Goal: Transaction & Acquisition: Purchase product/service

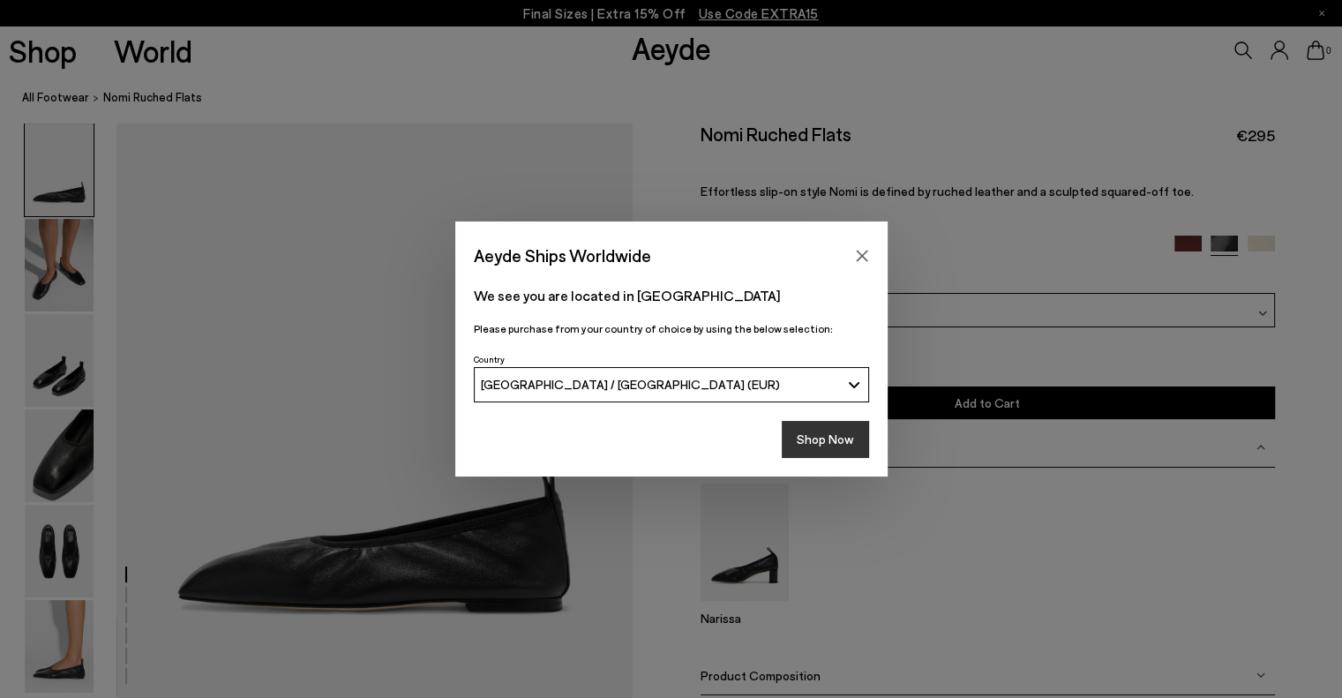
click at [850, 437] on button "Shop Now" at bounding box center [824, 439] width 87 height 37
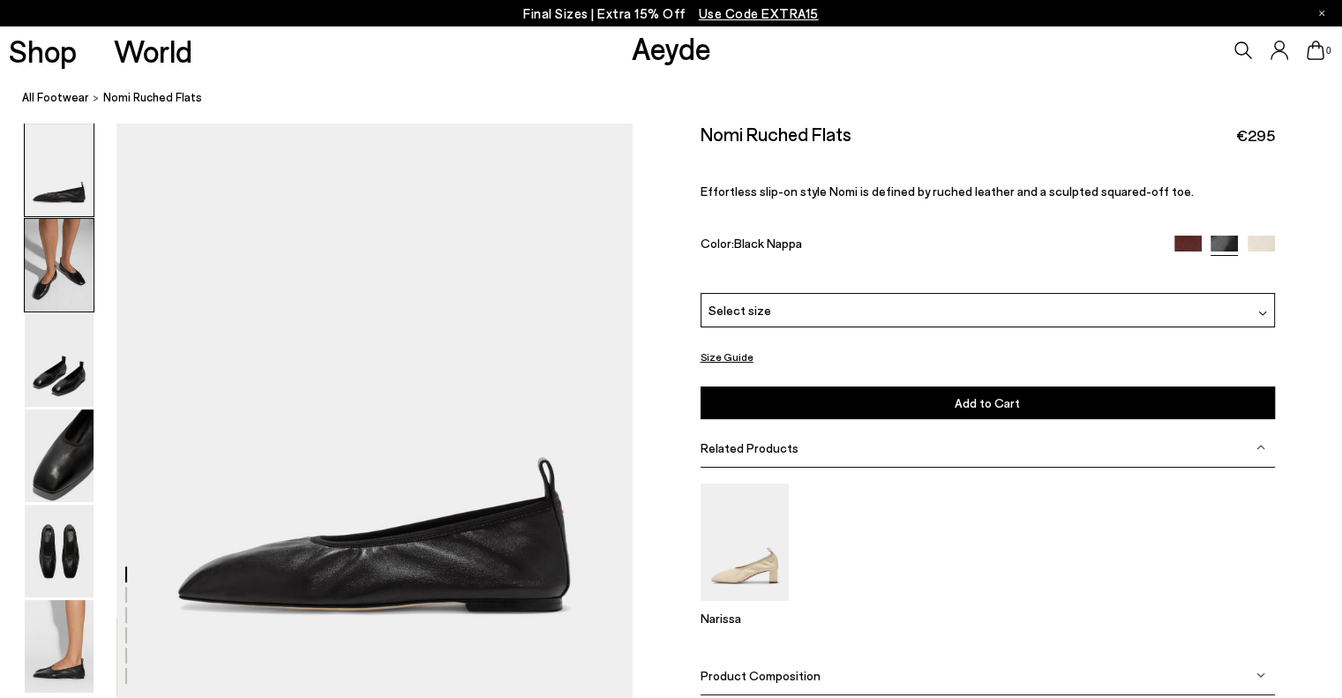
click at [67, 256] on img at bounding box center [59, 265] width 69 height 93
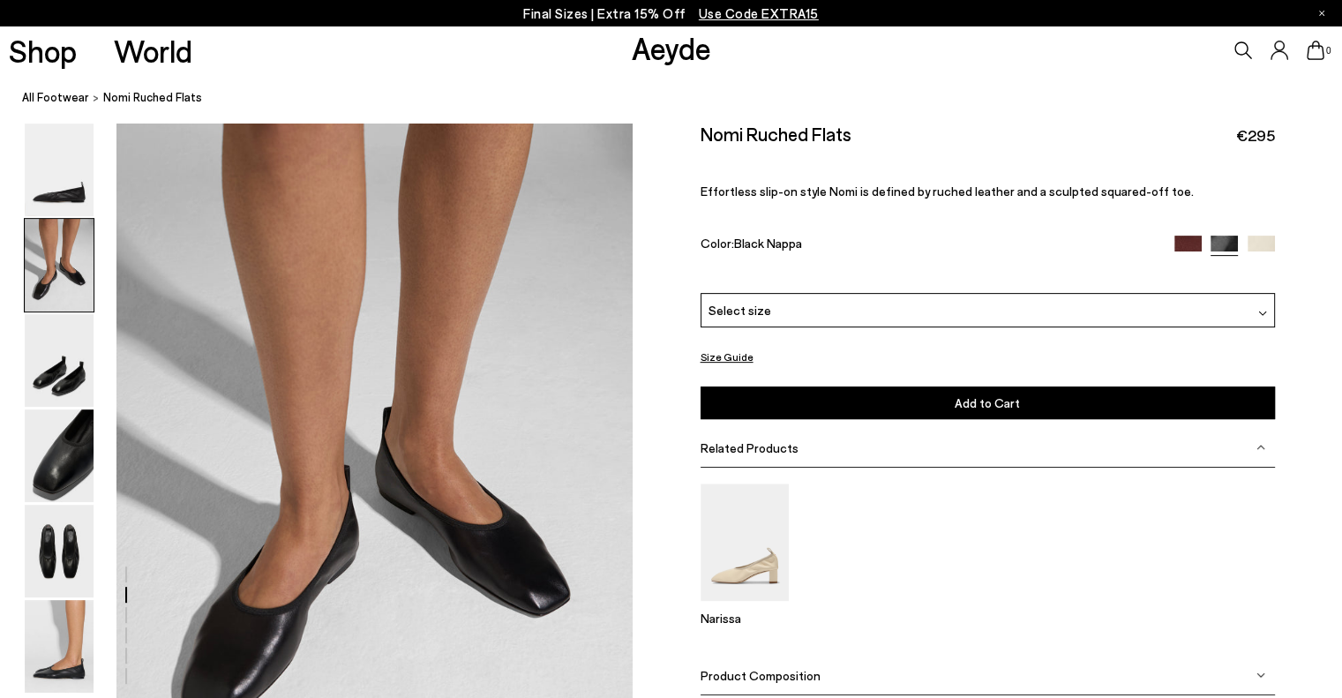
scroll to position [579, 0]
click at [78, 310] on img at bounding box center [59, 265] width 69 height 93
click at [91, 400] on img at bounding box center [59, 360] width 69 height 93
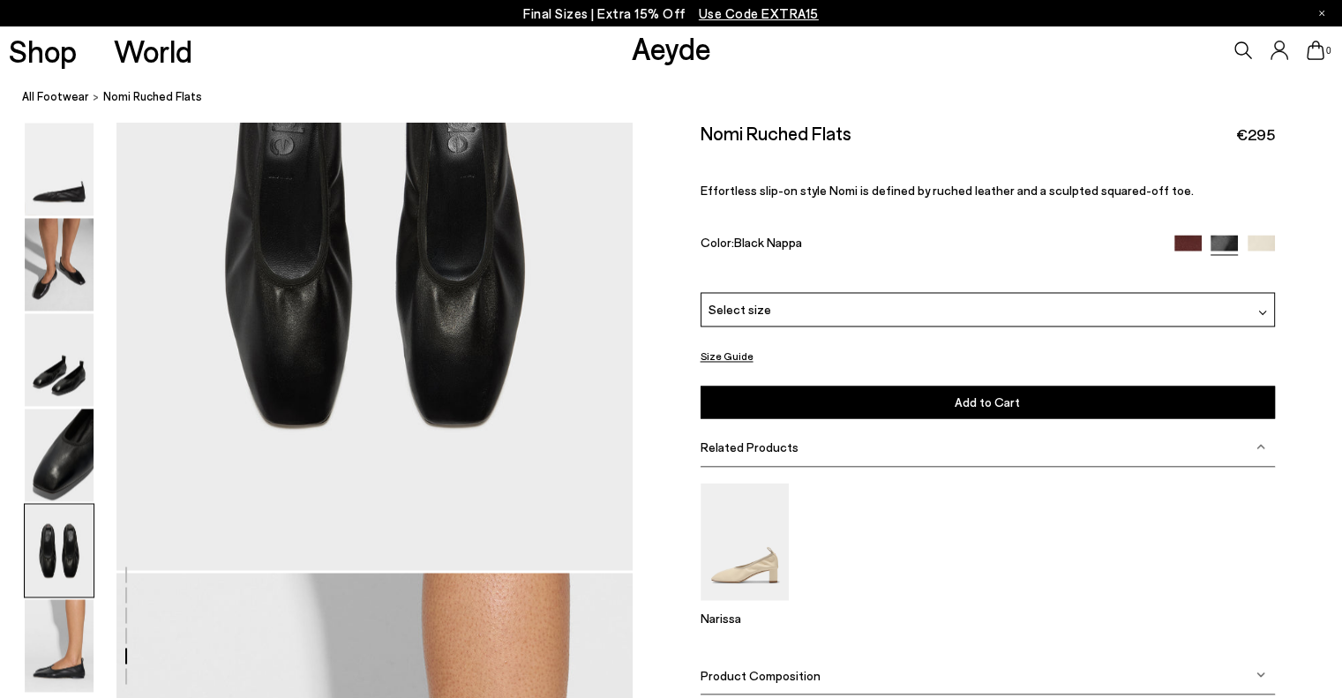
scroll to position [3034, 0]
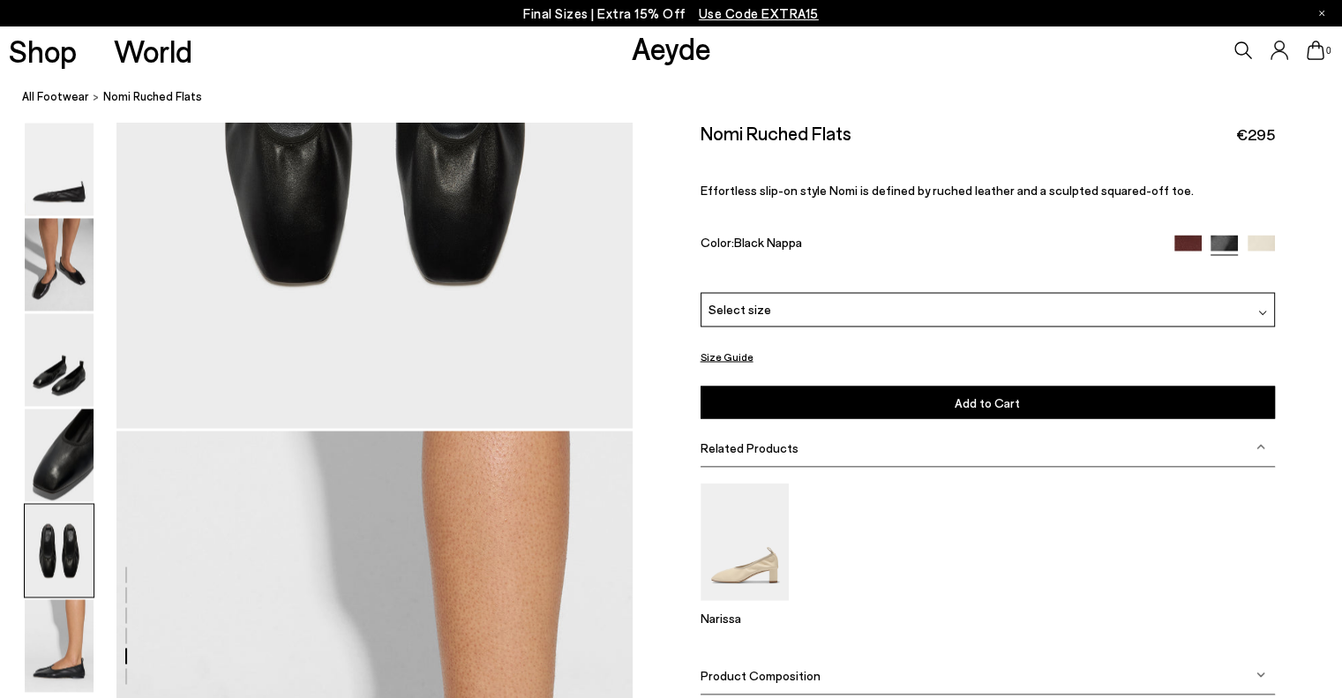
click at [1187, 250] on img at bounding box center [1187, 249] width 27 height 27
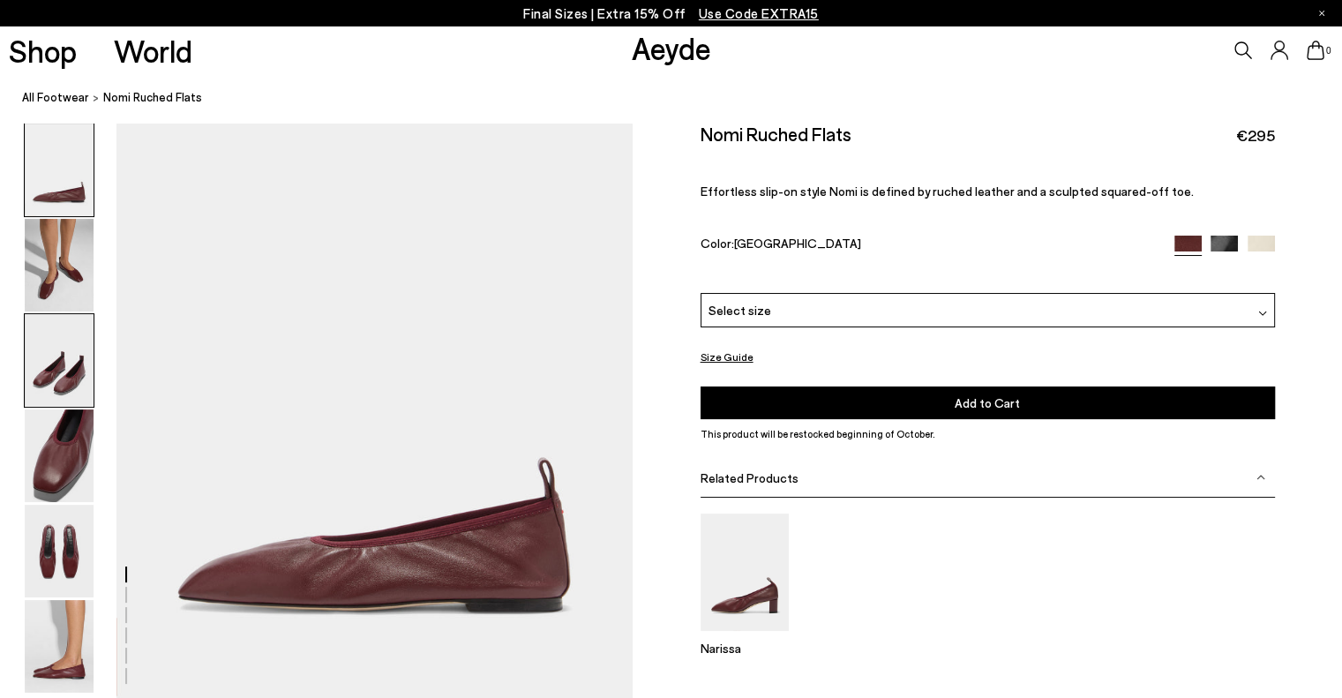
click at [49, 341] on img at bounding box center [59, 360] width 69 height 93
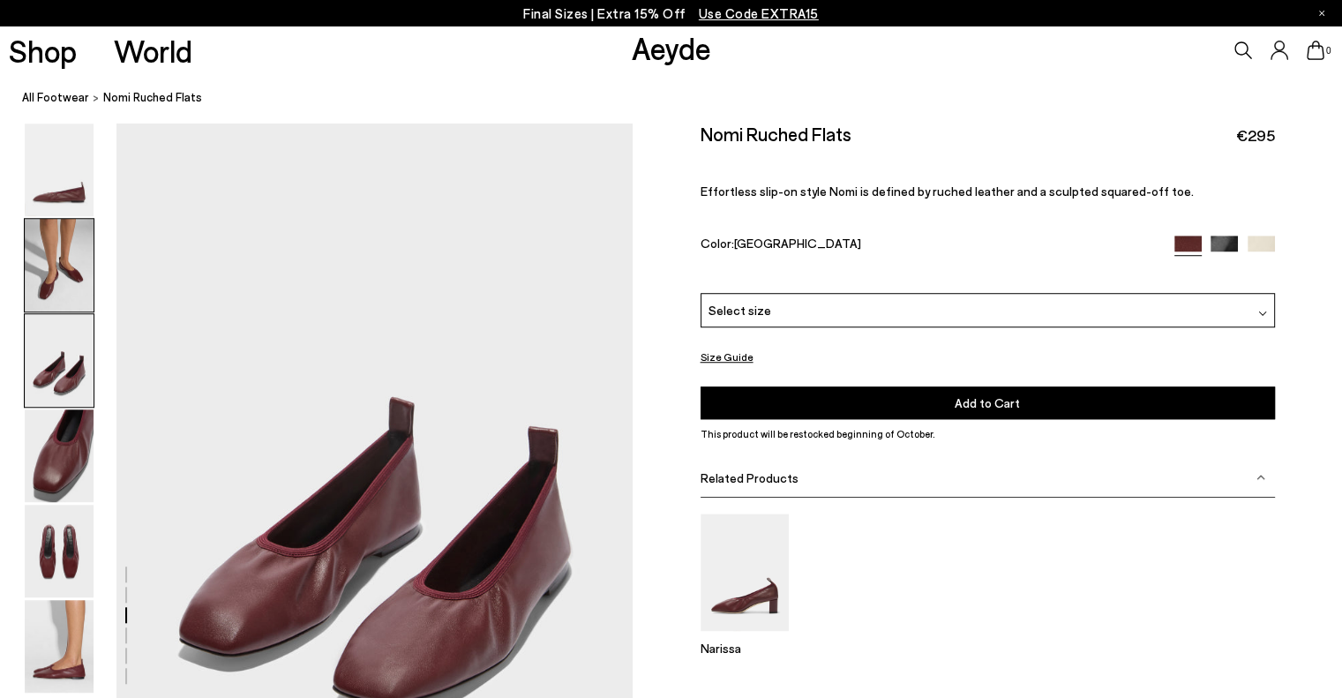
click at [64, 267] on img at bounding box center [59, 265] width 69 height 93
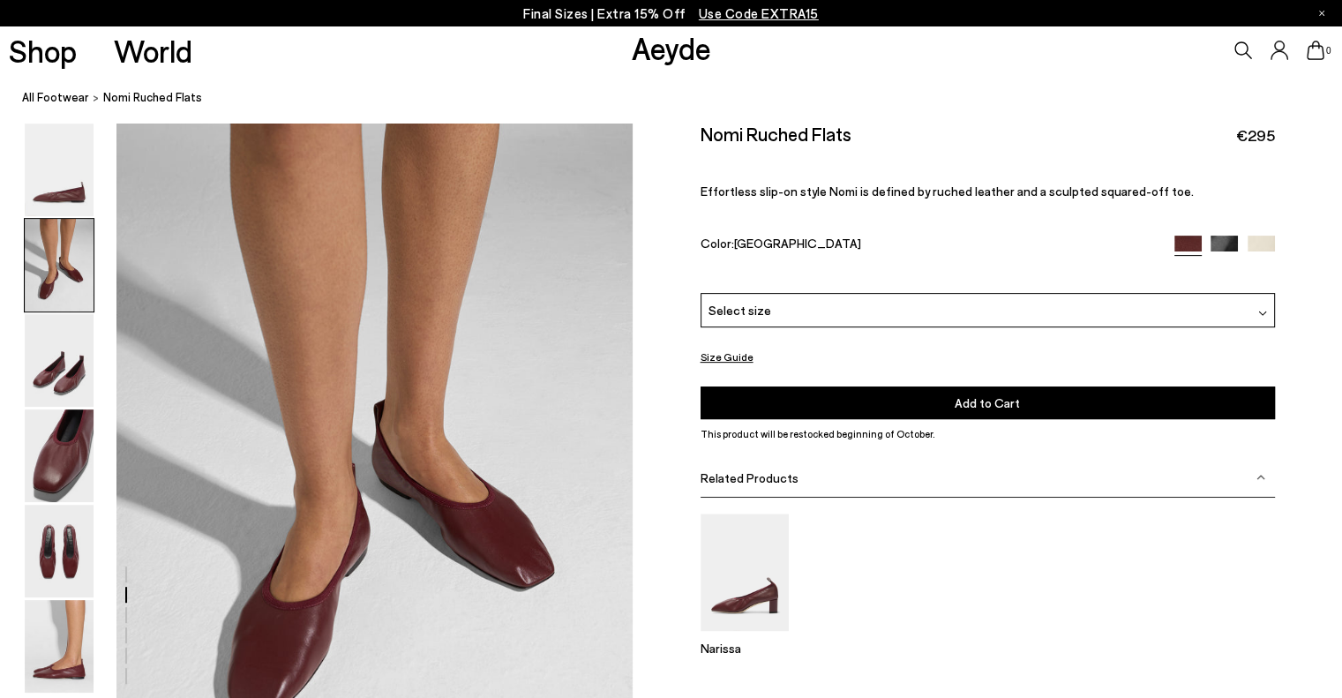
scroll to position [579, 0]
